Goal: Task Accomplishment & Management: Use online tool/utility

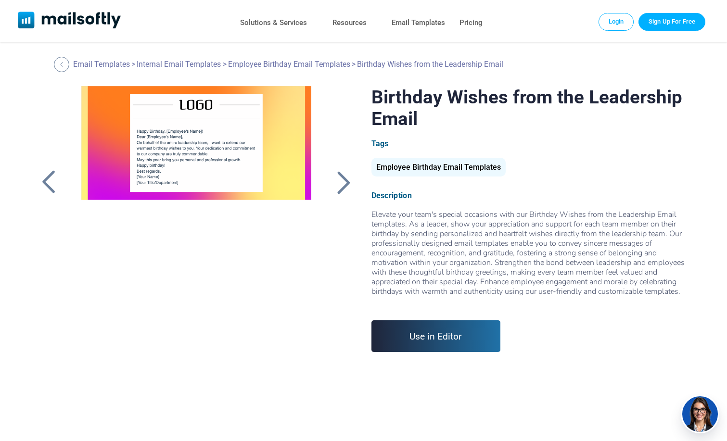
click at [345, 179] on div at bounding box center [344, 182] width 24 height 25
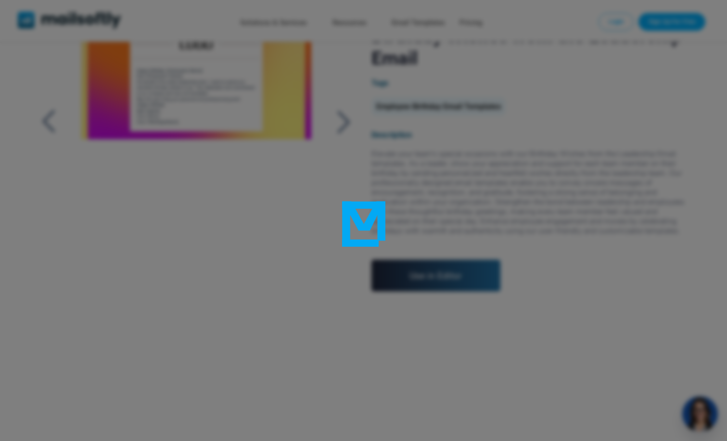
scroll to position [135, 0]
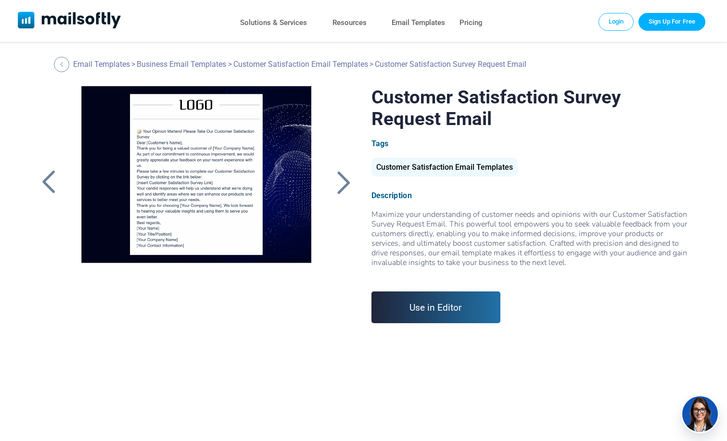
click at [59, 180] on div at bounding box center [49, 182] width 24 height 25
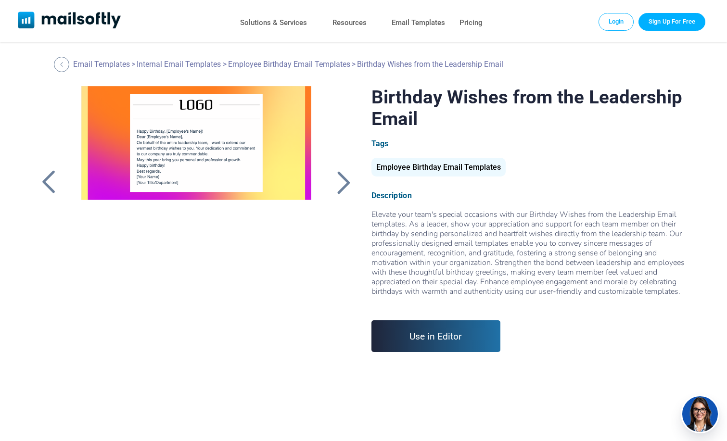
click at [56, 181] on div at bounding box center [49, 182] width 24 height 25
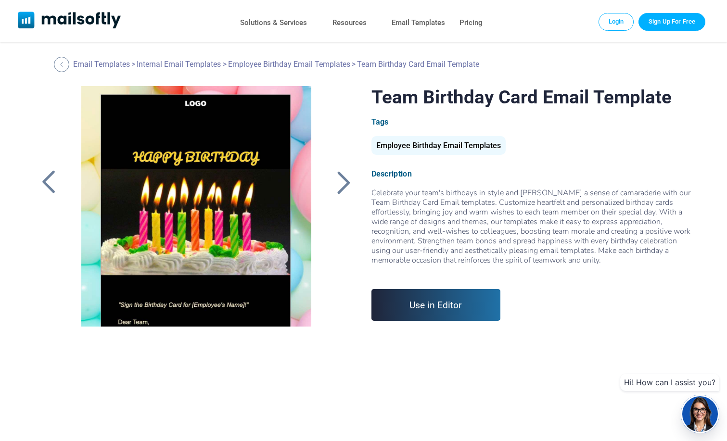
click at [445, 299] on link "Use in Editor" at bounding box center [437, 305] width 130 height 32
